Goal: Task Accomplishment & Management: Use online tool/utility

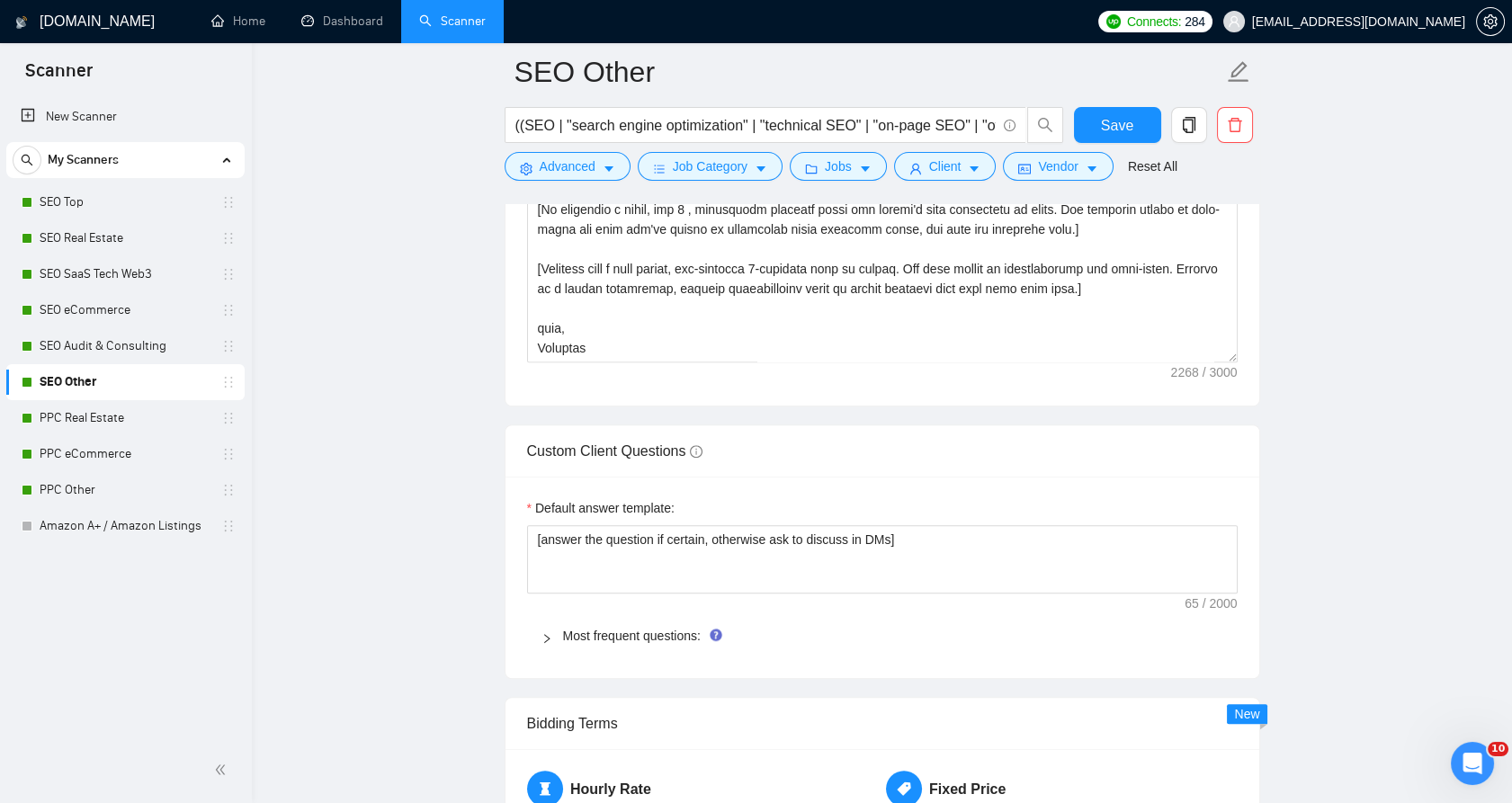
scroll to position [2797, 0]
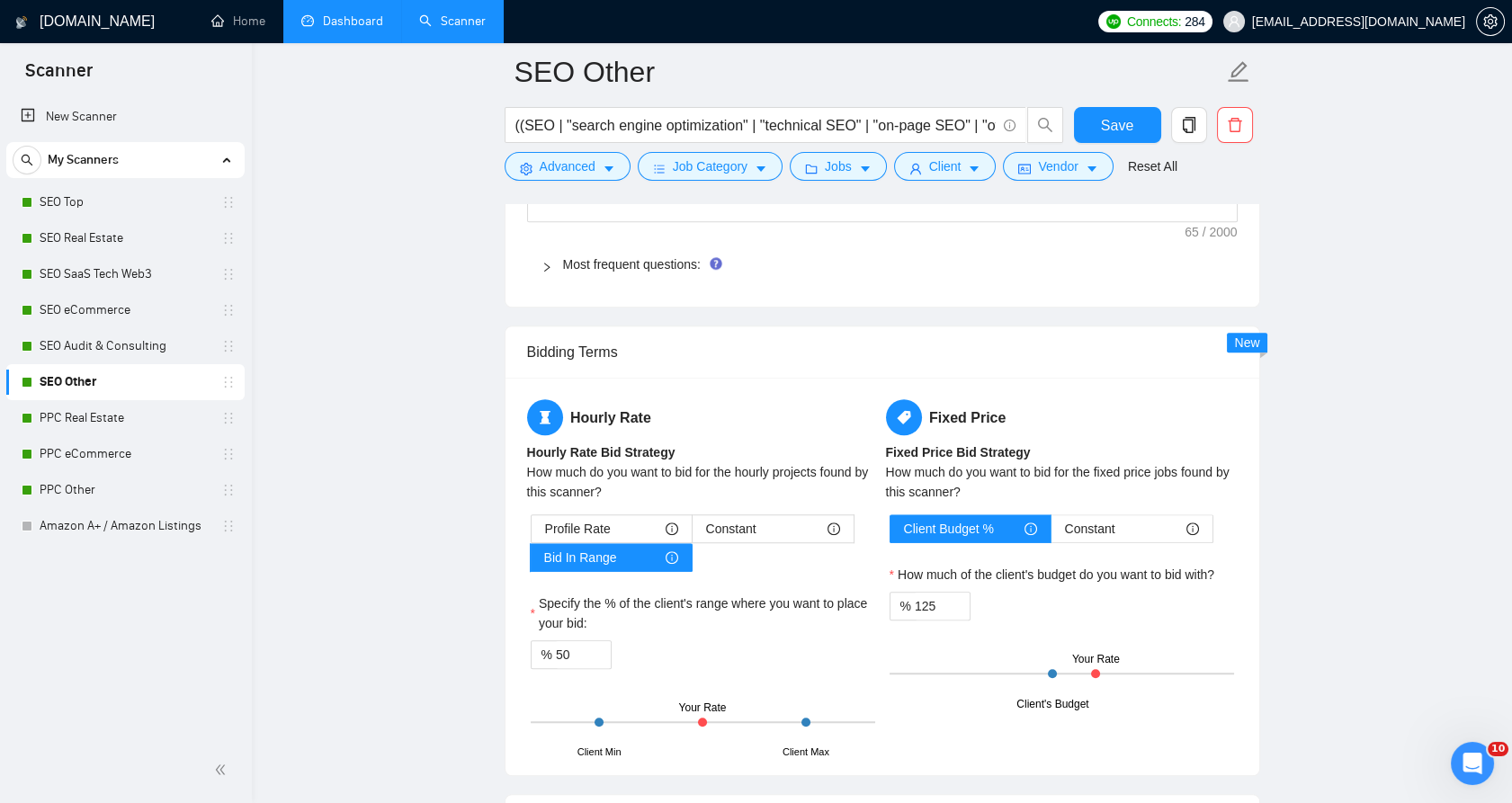
click at [357, 29] on link "Dashboard" at bounding box center [342, 21] width 82 height 15
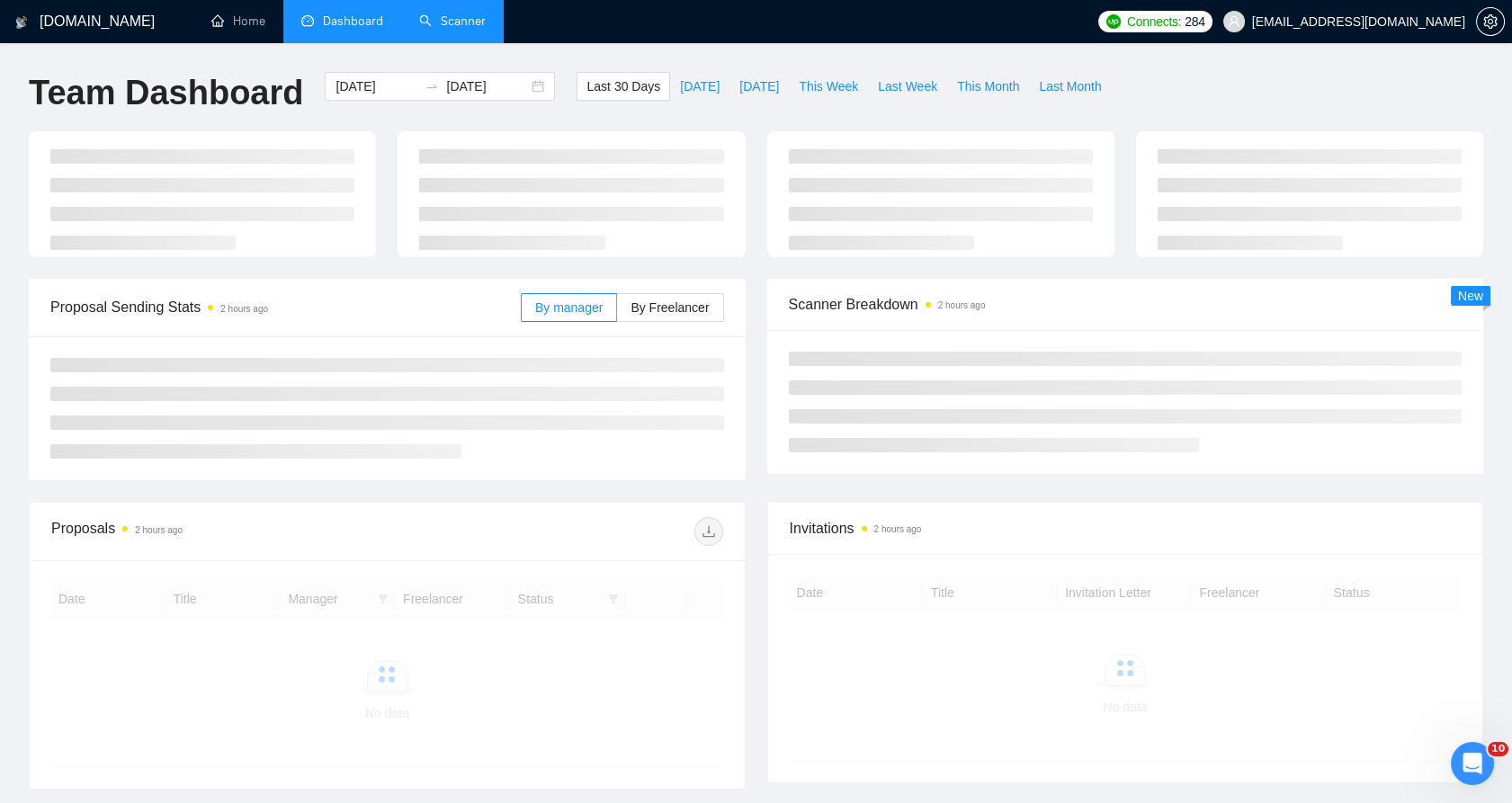
click at [463, 28] on link "Scanner" at bounding box center [452, 21] width 67 height 15
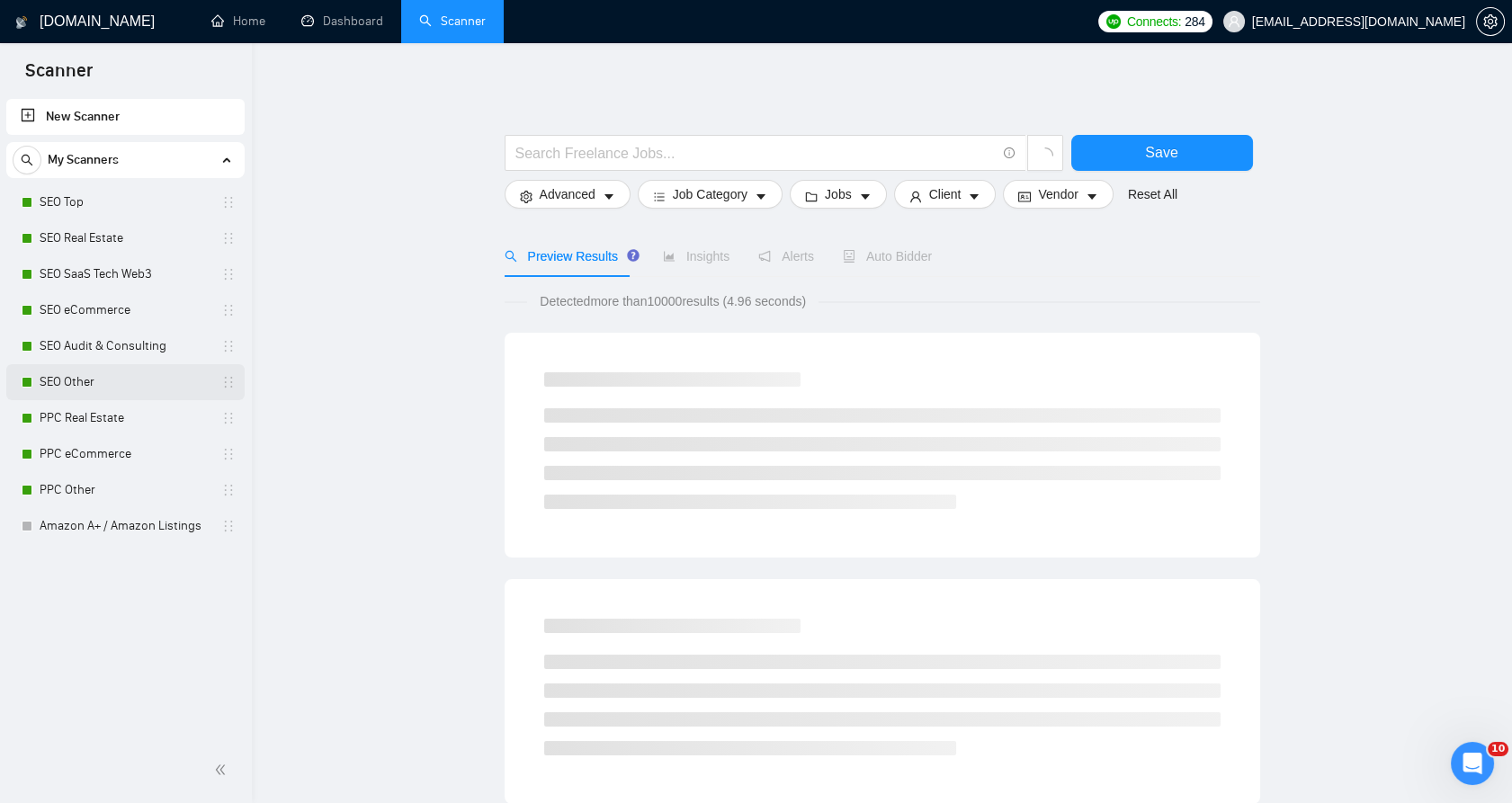
click at [113, 392] on link "SEO Other" at bounding box center [124, 382] width 171 height 36
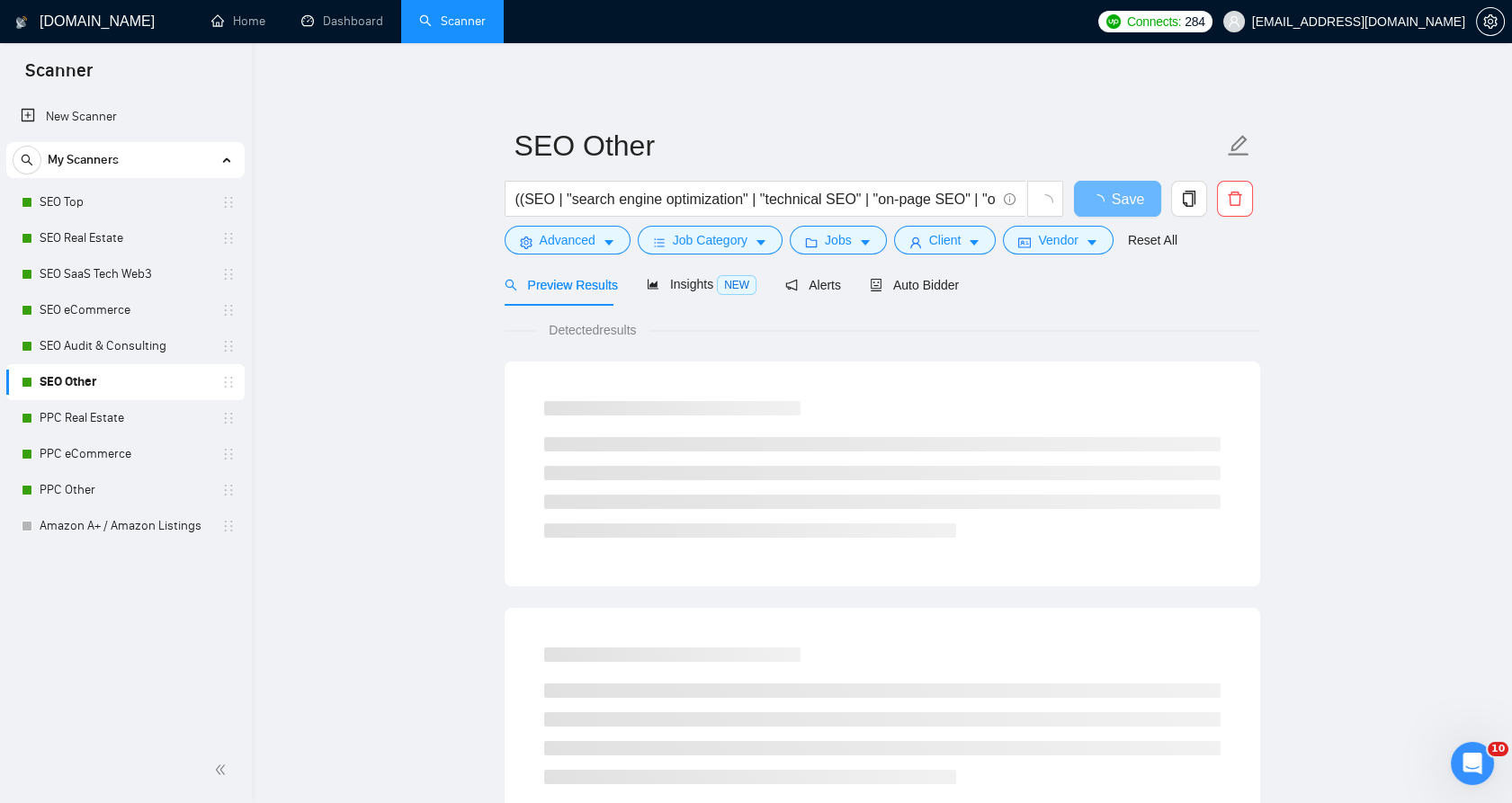
click at [518, 299] on div "Preview Results" at bounding box center [561, 284] width 114 height 42
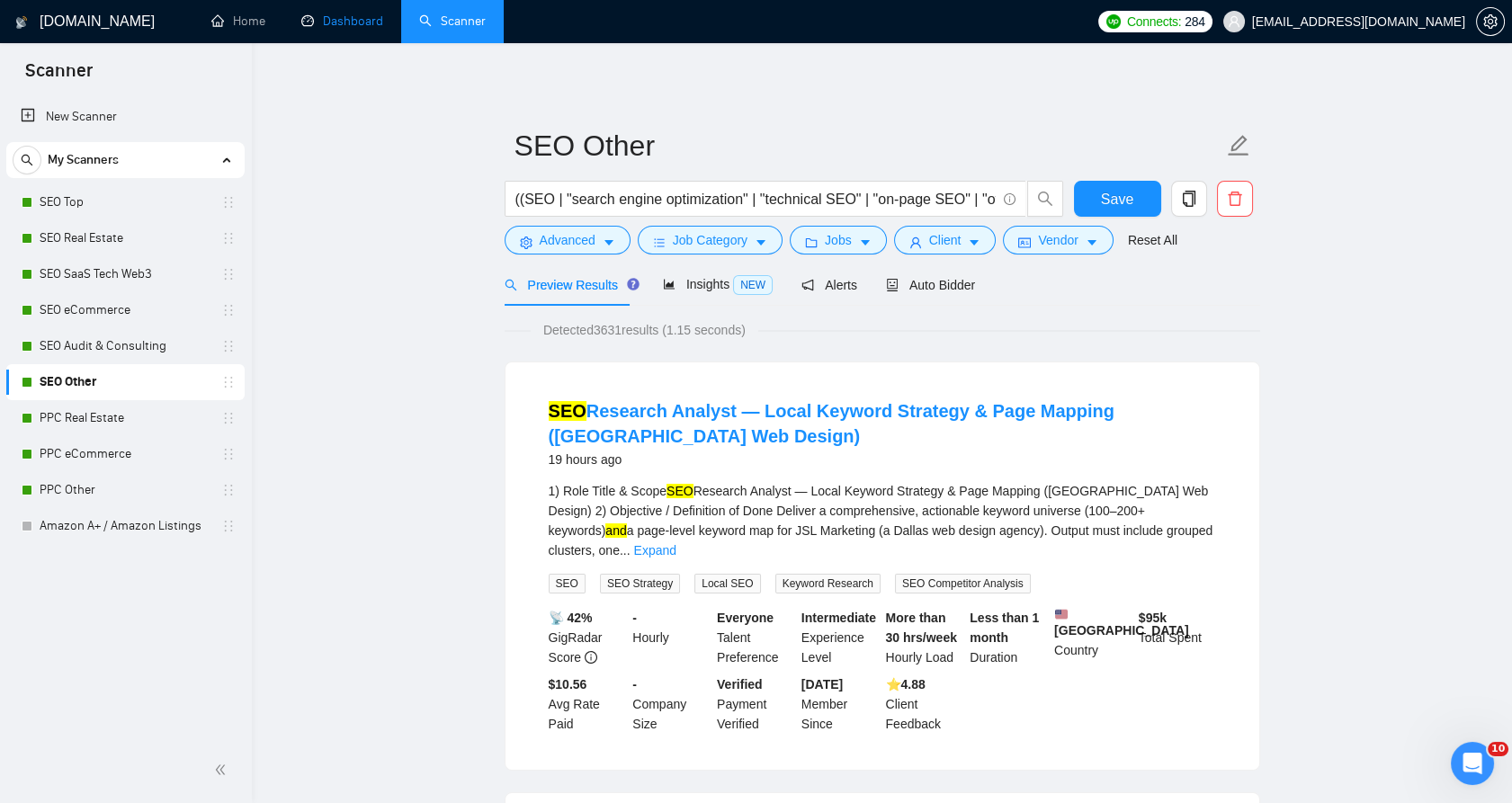
click at [372, 22] on link "Dashboard" at bounding box center [342, 21] width 82 height 15
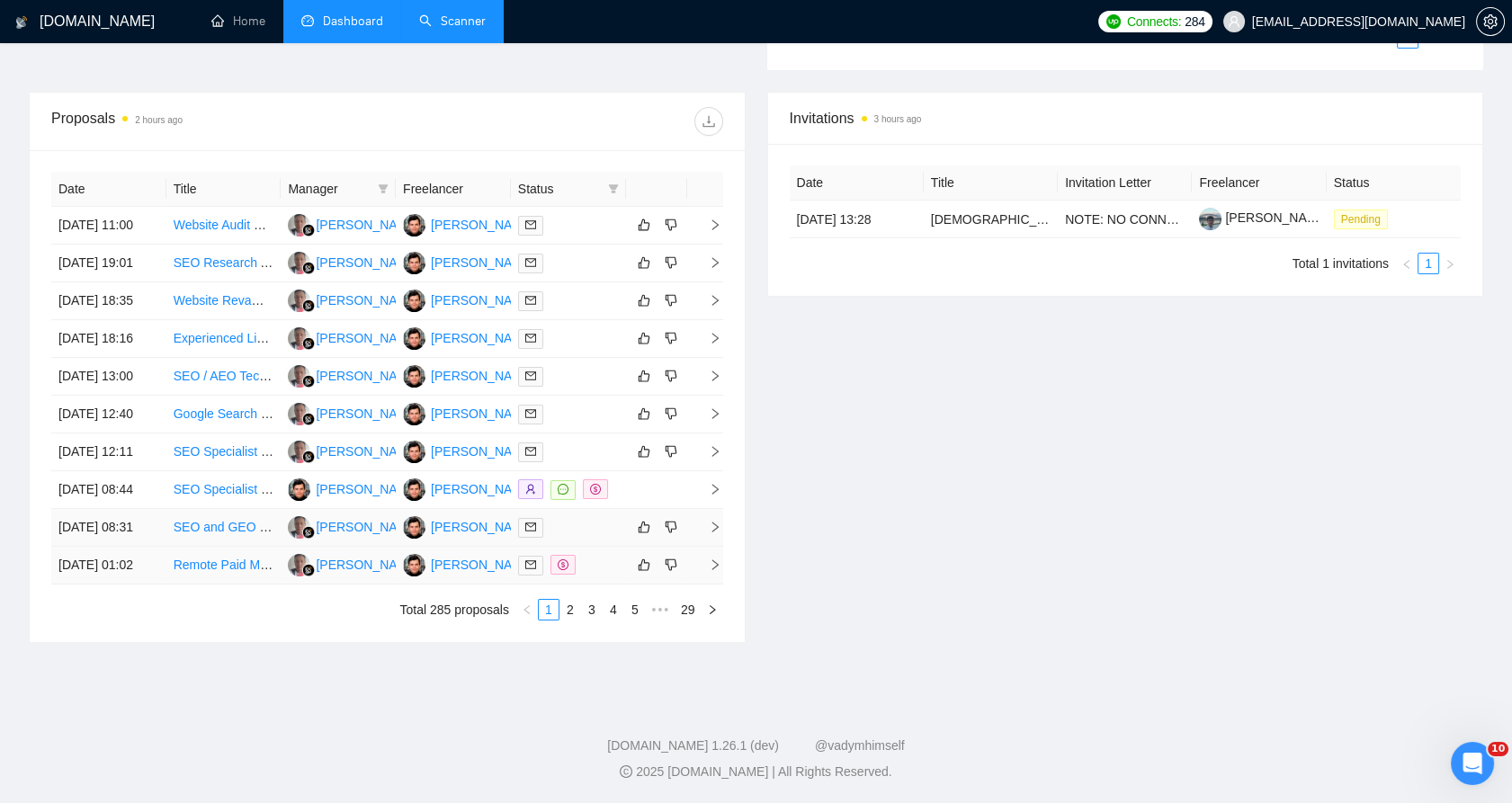
scroll to position [698, 0]
click at [567, 620] on link "2" at bounding box center [570, 609] width 20 height 20
click at [540, 620] on link "1" at bounding box center [549, 609] width 20 height 20
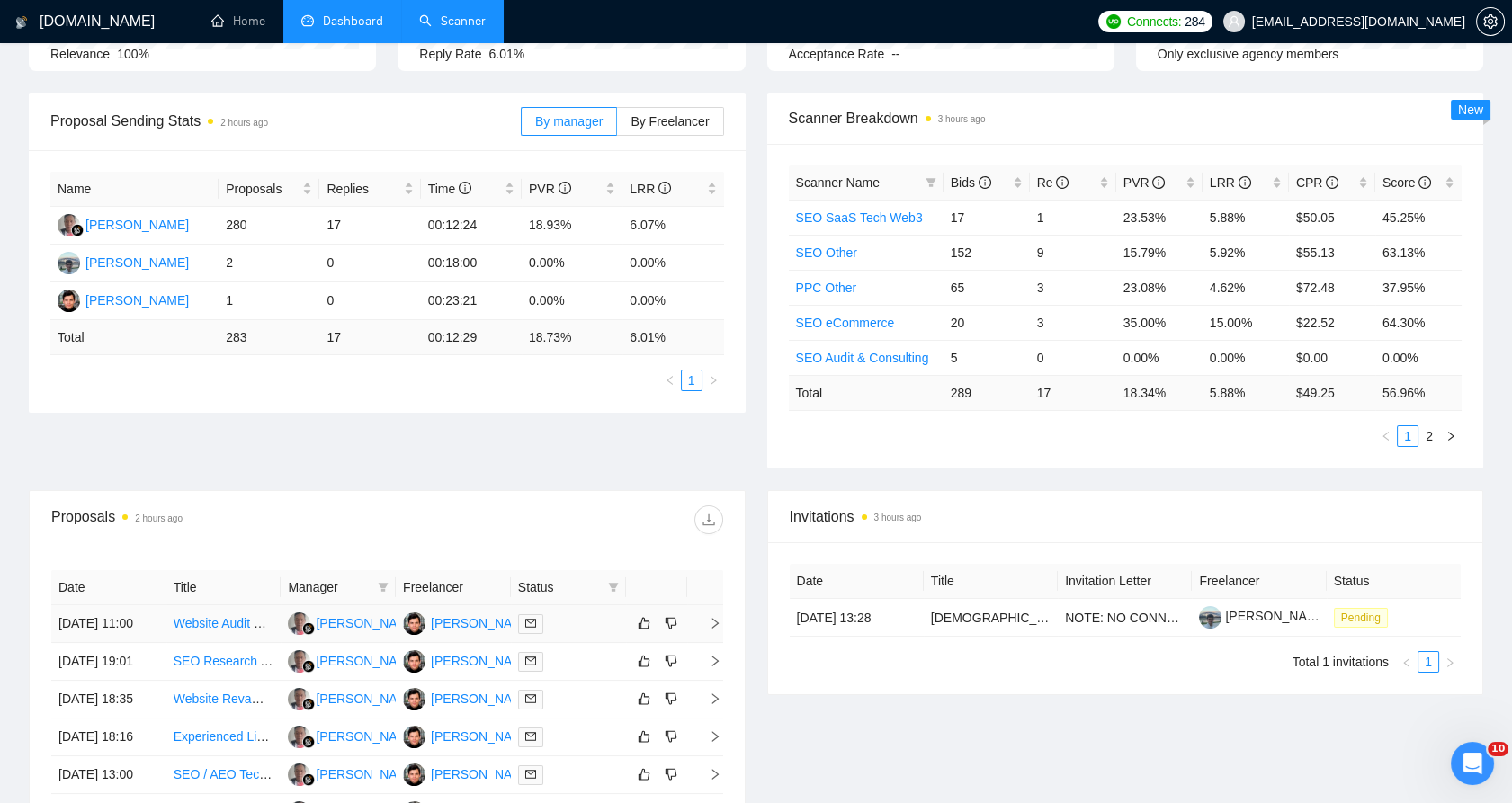
scroll to position [199, 0]
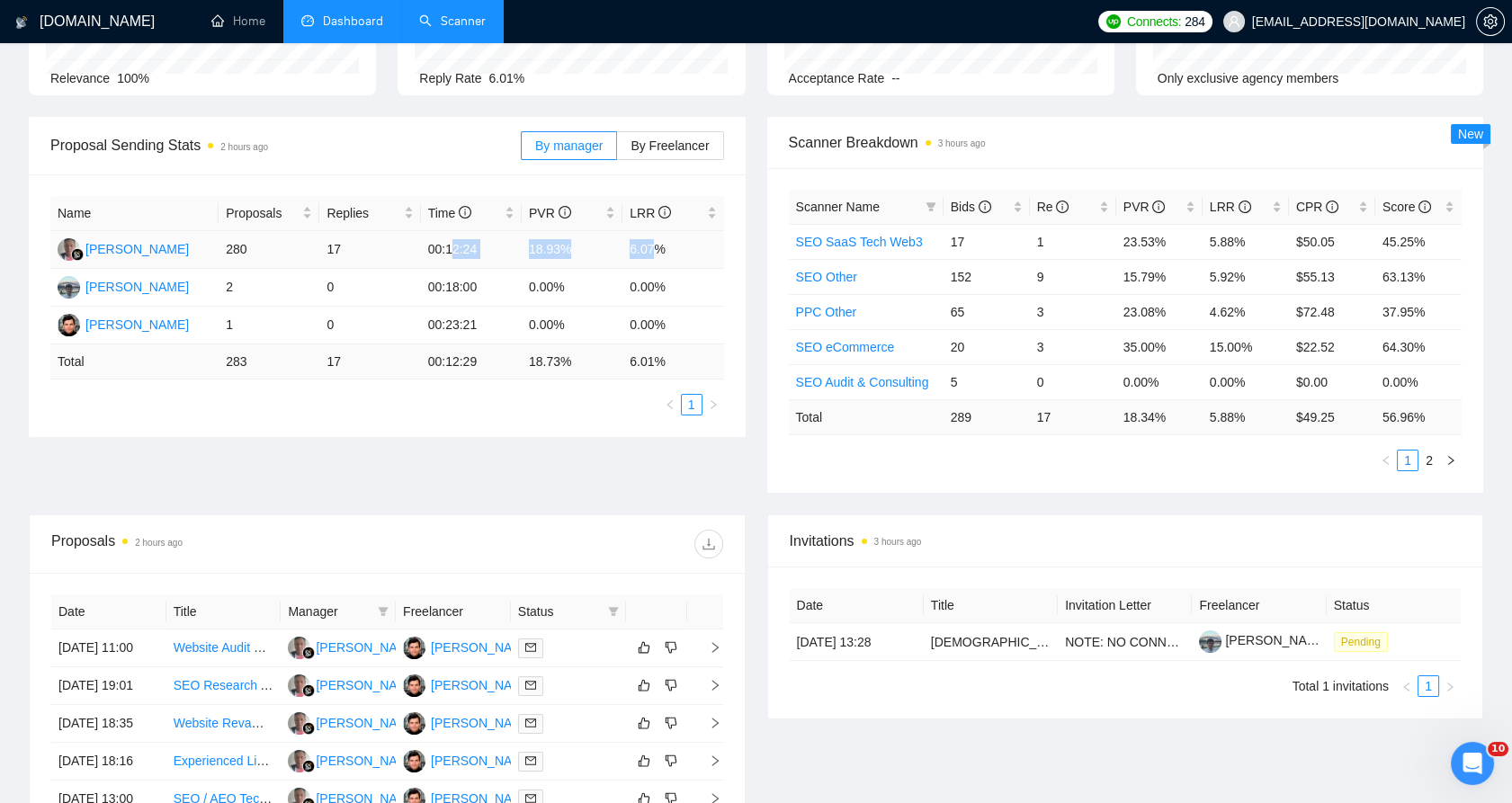
drag, startPoint x: 540, startPoint y: 250, endPoint x: 447, endPoint y: 259, distance: 93.4
click at [447, 259] on tr "[PERSON_NAME] 280 17 00:12:24 18.93% 6.07%" at bounding box center [387, 250] width 673 height 38
drag, startPoint x: 447, startPoint y: 259, endPoint x: 661, endPoint y: 246, distance: 214.4
click at [661, 246] on td "6.07%" at bounding box center [673, 250] width 101 height 38
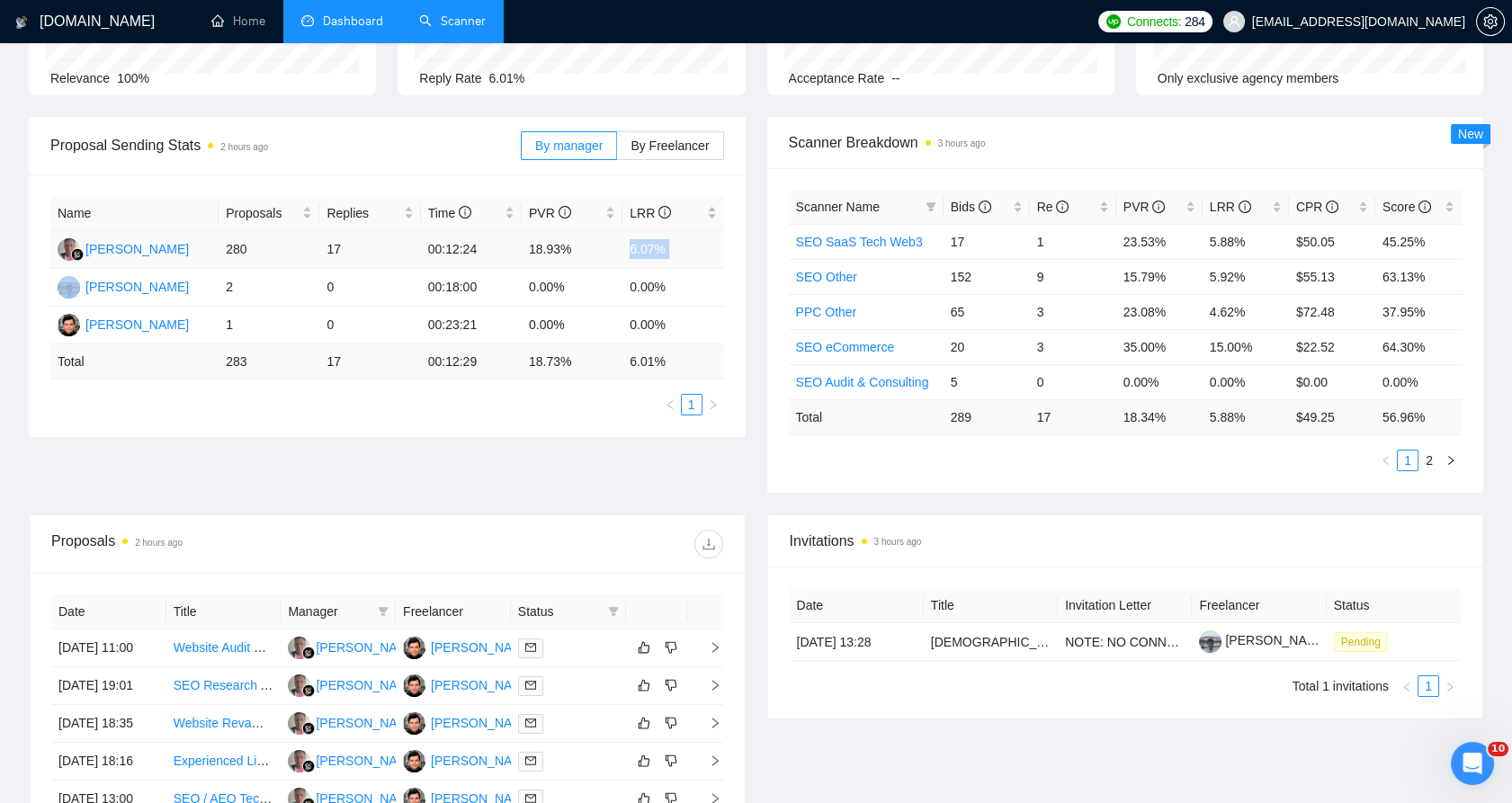
click at [662, 246] on td "6.07%" at bounding box center [673, 250] width 101 height 38
drag, startPoint x: 662, startPoint y: 246, endPoint x: 680, endPoint y: 257, distance: 21.1
click at [680, 257] on td "6.07%" at bounding box center [673, 250] width 101 height 38
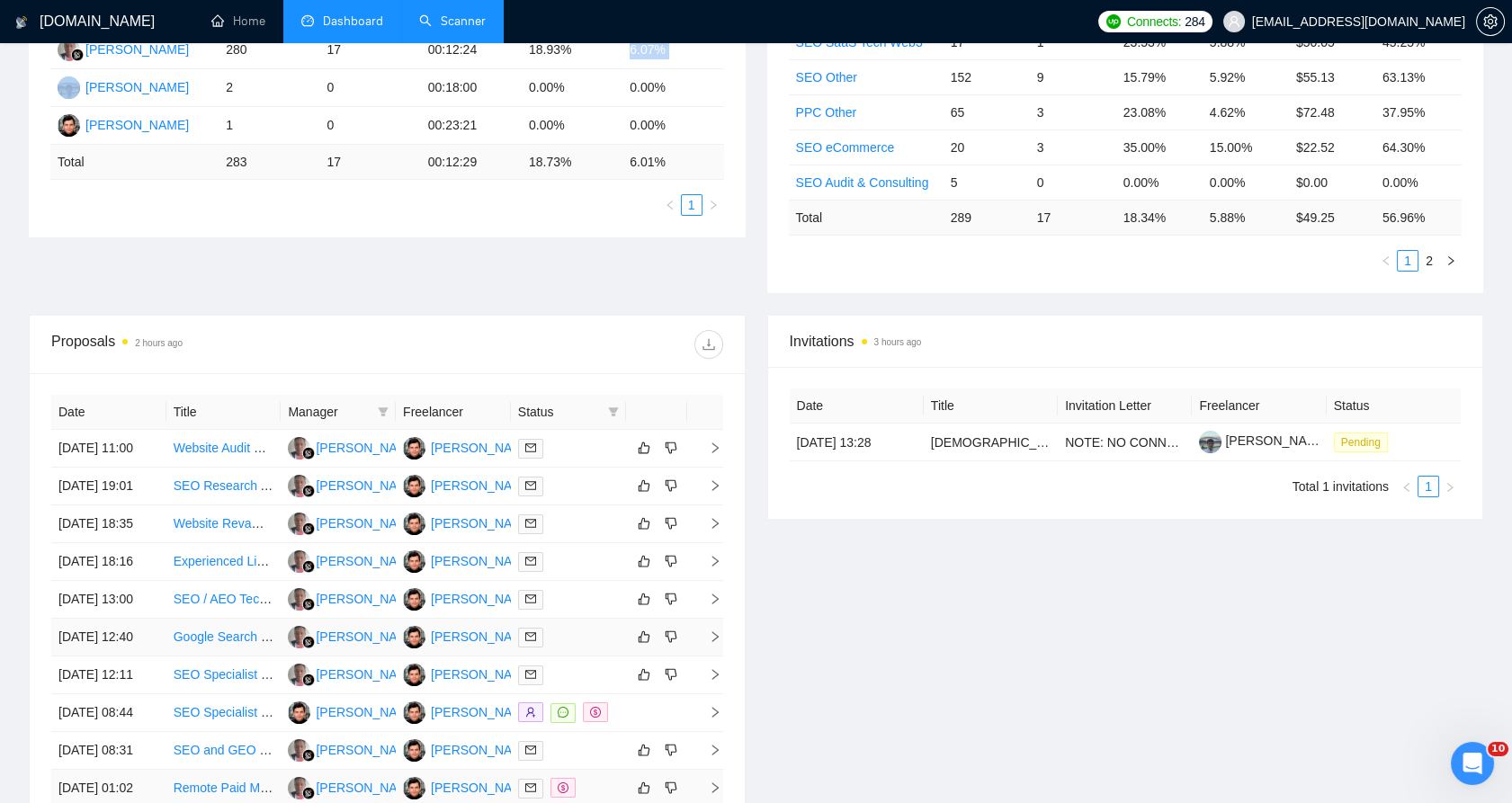
scroll to position [791, 0]
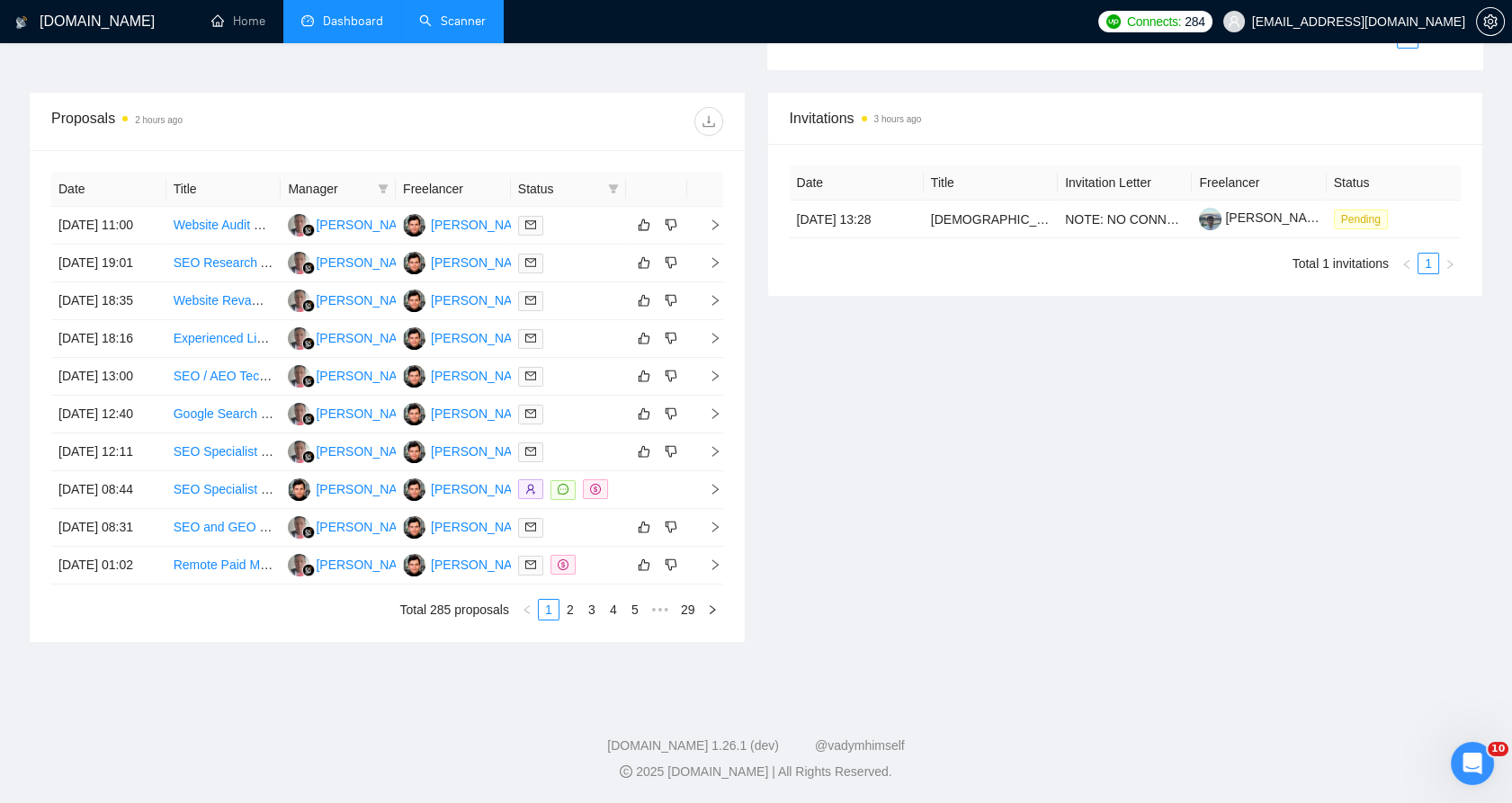
click at [575, 597] on div "Date Title Manager Freelancer Status [DATE] 11:00 Website Audit & Marketing Str…" at bounding box center [387, 396] width 672 height 448
click at [586, 610] on link "3" at bounding box center [591, 609] width 20 height 20
click at [546, 617] on link "1" at bounding box center [549, 609] width 20 height 20
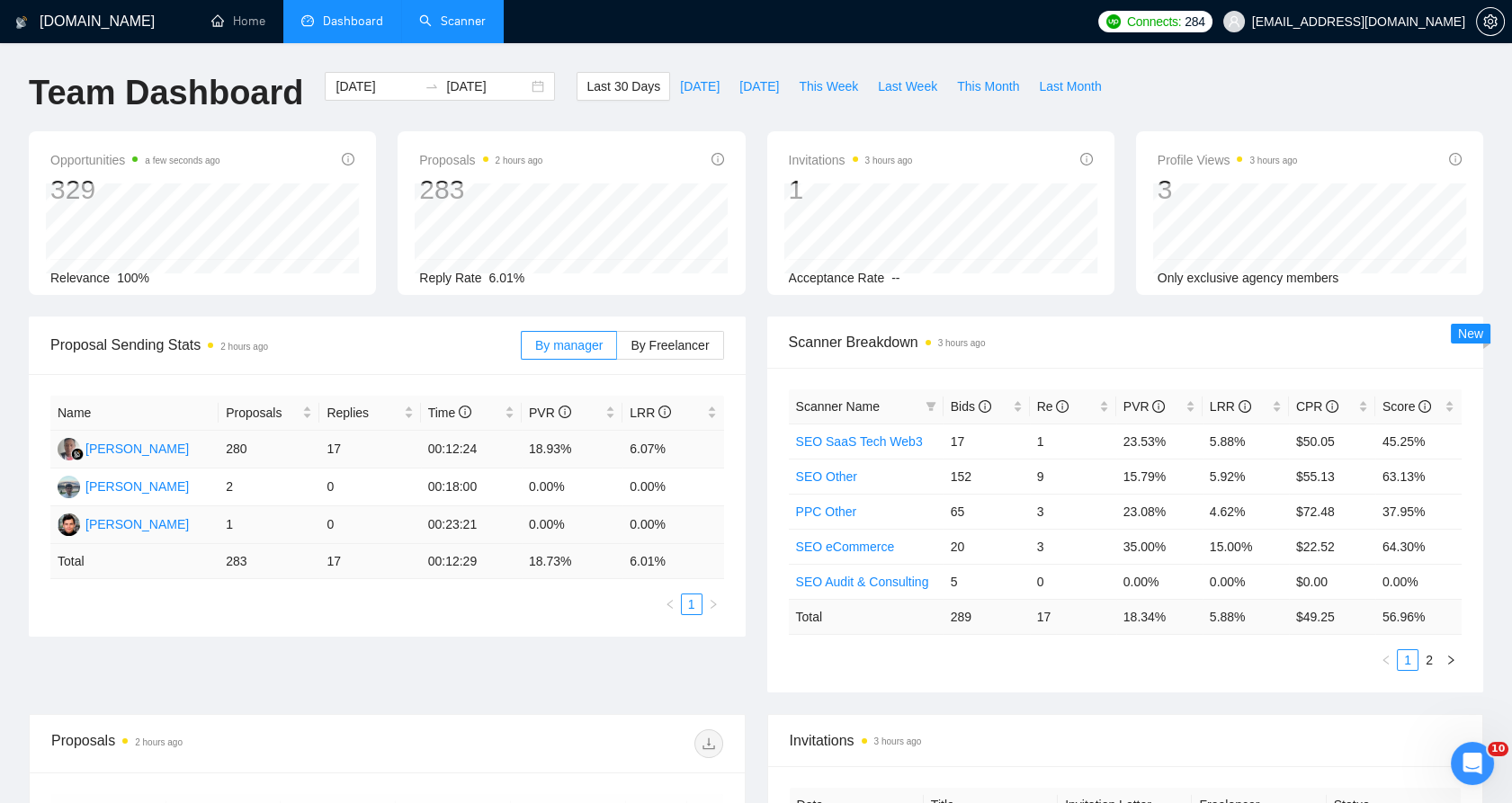
scroll to position [0, 0]
click at [389, 18] on li "Dashboard" at bounding box center [342, 21] width 117 height 43
click at [419, 20] on link "Scanner" at bounding box center [452, 21] width 67 height 15
